Goal: Information Seeking & Learning: Learn about a topic

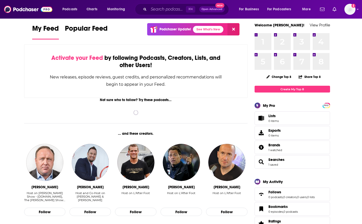
scroll to position [9, 0]
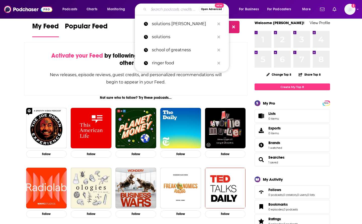
click at [181, 7] on input "Search podcasts, credits, & more..." at bounding box center [174, 9] width 50 height 8
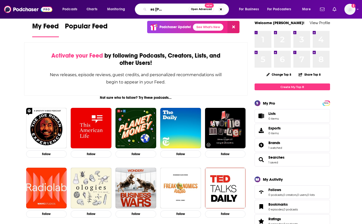
scroll to position [0, 28]
click at [173, 10] on input "anything goes [PERSON_NAME]" at bounding box center [169, 9] width 40 height 8
type input "anything goes [PERSON_NAME]"
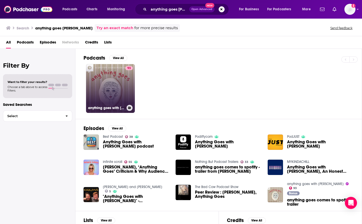
click at [129, 74] on div "93" at bounding box center [129, 85] width 8 height 39
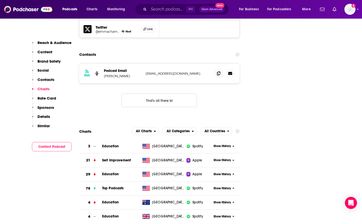
scroll to position [629, 0]
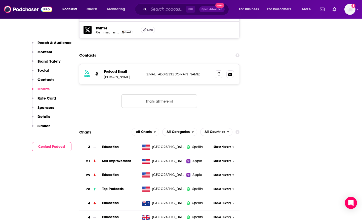
click at [212, 130] on span "All Countries" at bounding box center [215, 132] width 21 height 4
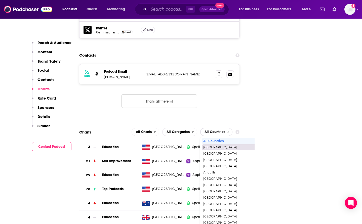
click at [213, 144] on div "[GEOGRAPHIC_DATA]" at bounding box center [238, 147] width 72 height 6
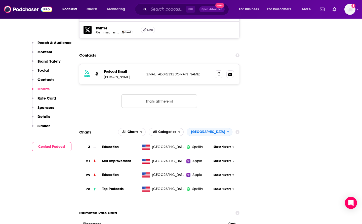
click at [180, 132] on icon "open menu" at bounding box center [179, 132] width 2 height 1
click at [179, 159] on span "Education / Self-Improvement" at bounding box center [175, 160] width 46 height 3
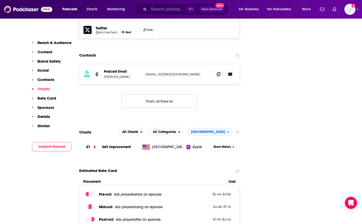
click at [176, 130] on span "All Categories" at bounding box center [164, 132] width 23 height 4
click at [181, 146] on span "Top Podcasts" at bounding box center [175, 147] width 46 height 3
click at [147, 130] on div "open menu" at bounding box center [144, 132] width 5 height 4
drag, startPoint x: 156, startPoint y: 111, endPoint x: 154, endPoint y: 118, distance: 6.4
click at [148, 136] on div "All Charts Apple Charts Spotify Charts" at bounding box center [134, 147] width 28 height 23
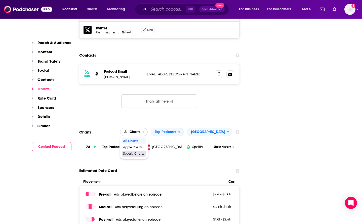
click at [144, 152] on span "Spotify Charts" at bounding box center [133, 153] width 21 height 3
click at [176, 130] on span "Top Podcasts" at bounding box center [165, 132] width 21 height 4
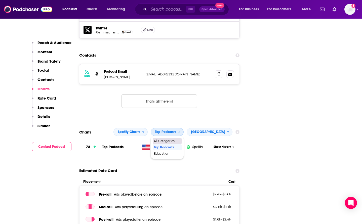
click at [176, 140] on span "All Categories" at bounding box center [167, 141] width 26 height 3
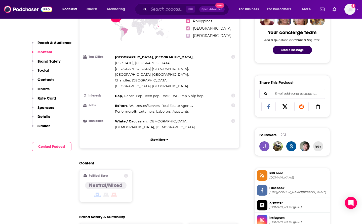
scroll to position [245, 0]
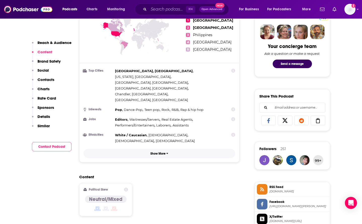
click at [163, 149] on button "Show More" at bounding box center [160, 153] width 152 height 9
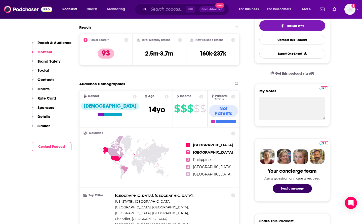
scroll to position [116, 0]
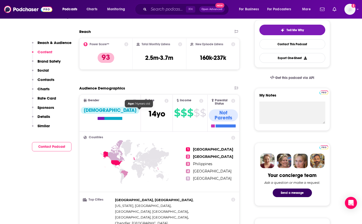
click at [148, 114] on span "[DEMOGRAPHIC_DATA]" at bounding box center [156, 114] width 17 height 10
click at [165, 102] on icon at bounding box center [167, 101] width 4 height 4
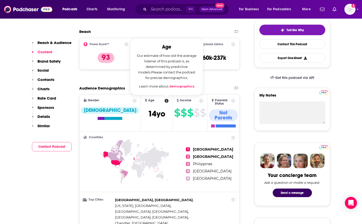
click at [169, 85] on link "demographics" at bounding box center [181, 86] width 25 height 4
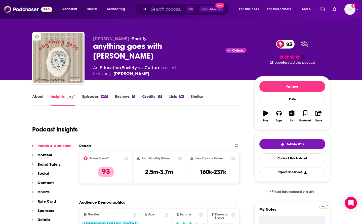
scroll to position [0, 0]
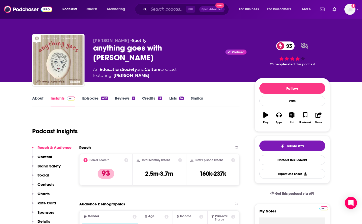
click at [130, 99] on link "Reviews 7" at bounding box center [125, 102] width 20 height 12
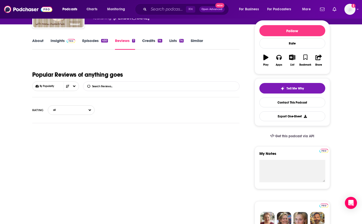
scroll to position [59, 0]
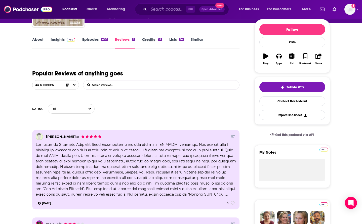
click at [166, 45] on div "Credits 14" at bounding box center [155, 43] width 27 height 12
click at [169, 41] on link "Lists 14" at bounding box center [176, 43] width 14 height 12
